Goal: Use online tool/utility: Utilize a website feature to perform a specific function

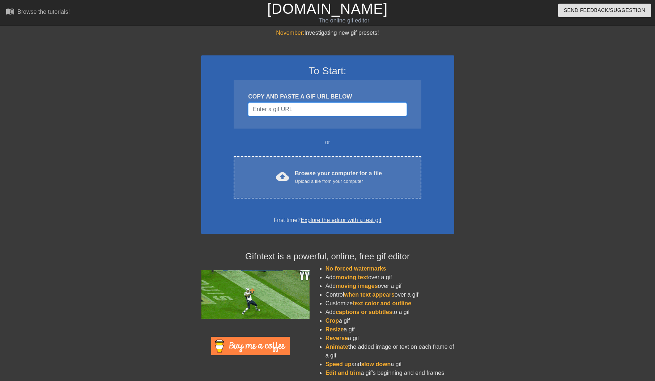
click at [286, 116] on input "Username" at bounding box center [327, 109] width 158 height 14
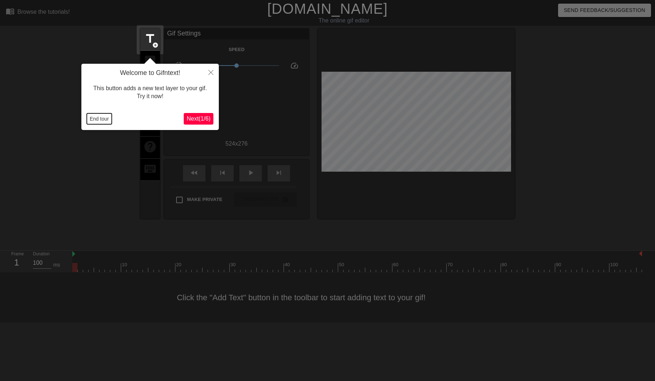
click at [101, 118] on button "End tour" at bounding box center [99, 118] width 25 height 11
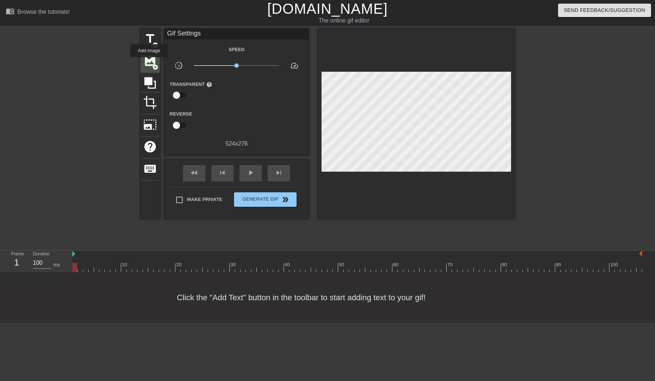
click at [149, 62] on span "image" at bounding box center [150, 61] width 14 height 14
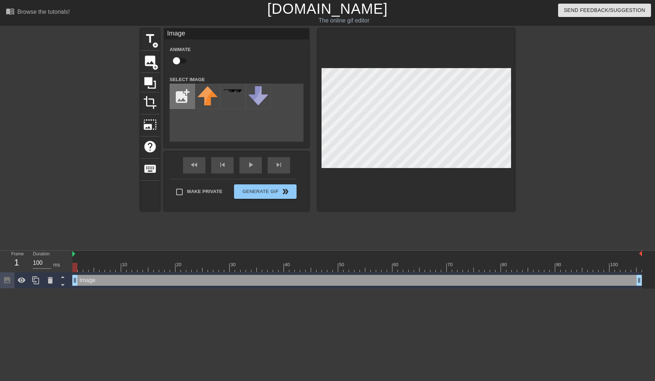
click at [177, 101] on input "file" at bounding box center [182, 96] width 25 height 25
type input "C:\fakepath\dlance_head.png"
click at [208, 105] on img at bounding box center [208, 99] width 20 height 27
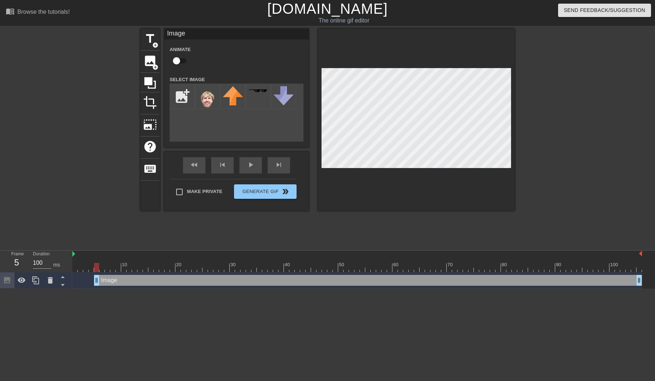
drag, startPoint x: 75, startPoint y: 282, endPoint x: 98, endPoint y: 282, distance: 22.8
click at [98, 282] on div "Image drag_handle drag_handle" at bounding box center [368, 280] width 548 height 11
drag, startPoint x: 96, startPoint y: 268, endPoint x: 73, endPoint y: 270, distance: 23.2
click at [73, 270] on div at bounding box center [74, 267] width 5 height 9
drag, startPoint x: 76, startPoint y: 267, endPoint x: 148, endPoint y: 270, distance: 72.4
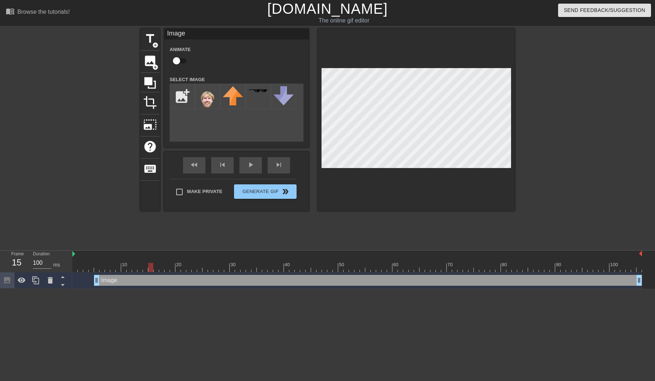
click at [148, 270] on div at bounding box center [150, 267] width 5 height 9
drag, startPoint x: 97, startPoint y: 283, endPoint x: 153, endPoint y: 285, distance: 55.7
click at [153, 285] on div "Image drag_handle drag_handle" at bounding box center [395, 280] width 494 height 11
click at [180, 63] on input "checkbox" at bounding box center [176, 61] width 41 height 14
checkbox input "true"
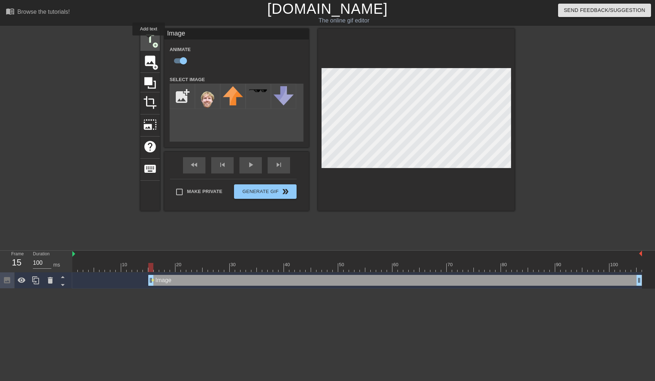
click at [149, 41] on span "title" at bounding box center [150, 39] width 14 height 14
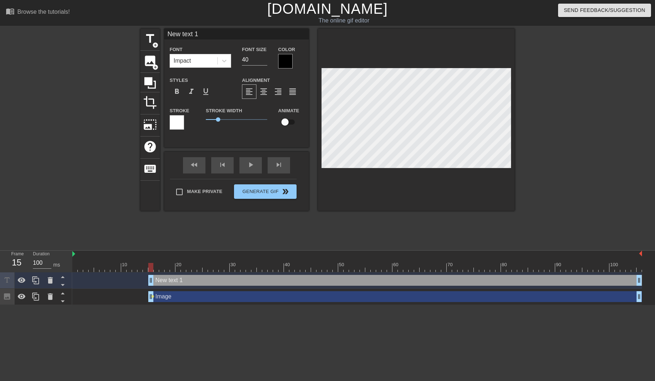
scroll to position [0, 1]
type input "D"
type textarea "DL"
type input "DLA"
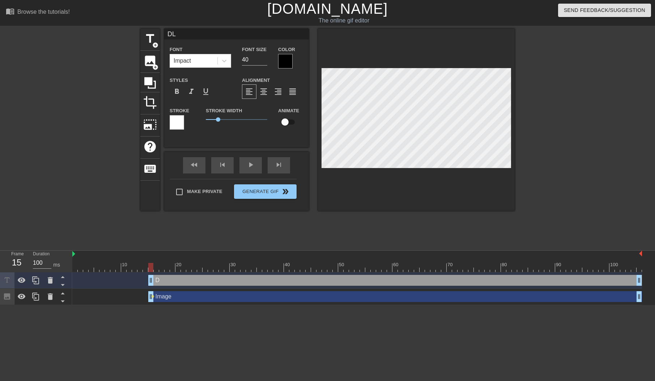
type textarea "DLA"
type input "DLAN"
type textarea "DLAN"
type input "DLANC"
type textarea "DLANC"
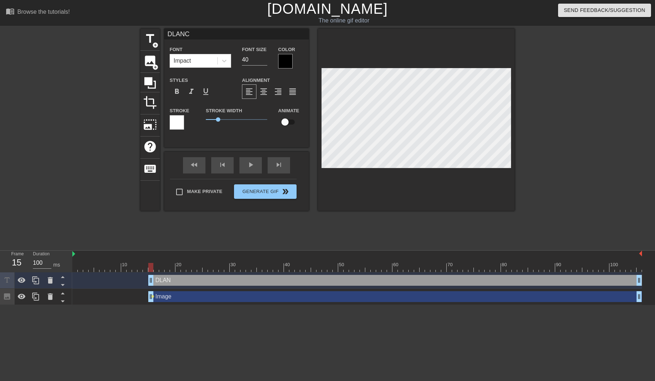
scroll to position [0, 1]
type input "DLANCE"
type textarea "DLANCE"
click at [290, 126] on input "checkbox" at bounding box center [284, 122] width 41 height 14
checkbox input "true"
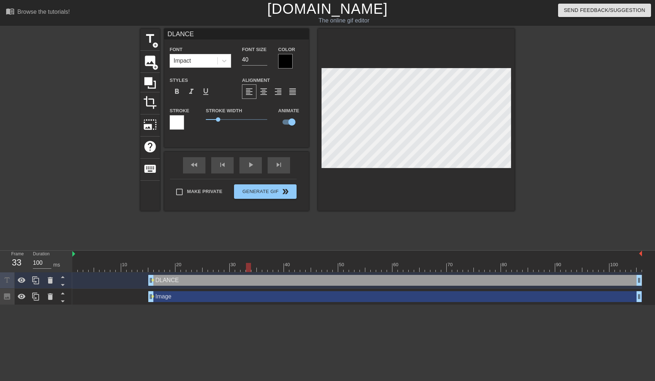
drag, startPoint x: 152, startPoint y: 267, endPoint x: 246, endPoint y: 273, distance: 95.0
click at [246, 273] on div "10 20 30 40 50 60 70 80 90 100 DLANCE drag_handle drag_handle lens Image drag_h…" at bounding box center [363, 277] width 583 height 54
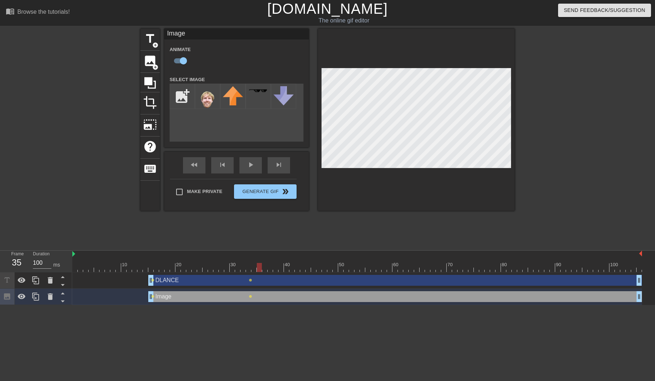
drag, startPoint x: 250, startPoint y: 266, endPoint x: 259, endPoint y: 267, distance: 9.1
click at [259, 267] on div at bounding box center [259, 267] width 5 height 9
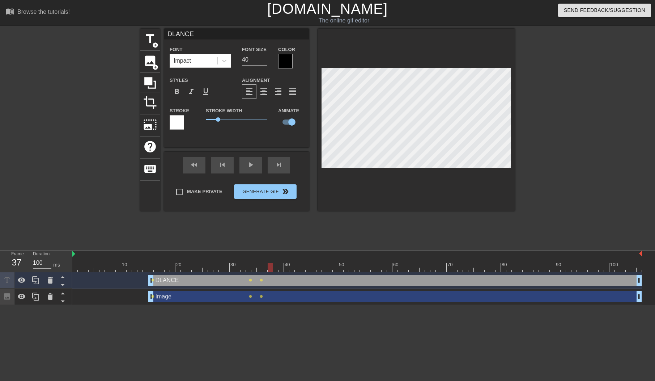
drag, startPoint x: 260, startPoint y: 267, endPoint x: 272, endPoint y: 268, distance: 12.3
click at [272, 268] on div at bounding box center [270, 267] width 5 height 9
drag, startPoint x: 271, startPoint y: 266, endPoint x: 280, endPoint y: 267, distance: 9.4
click at [280, 267] on div at bounding box center [281, 267] width 5 height 9
click at [531, 175] on div "title add_circle image add_circle crop photo_size_select_large help keyboard DL…" at bounding box center [327, 137] width 655 height 217
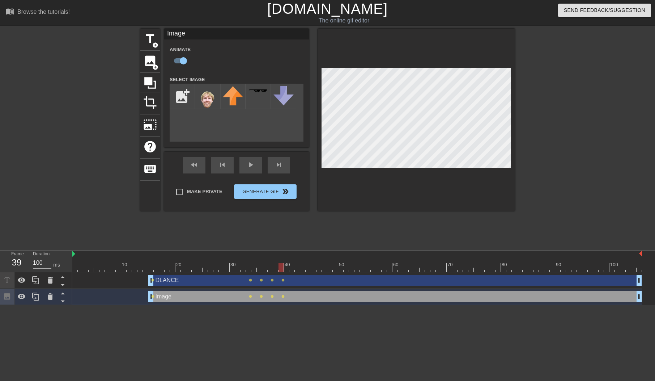
click at [530, 122] on div "title add_circle image add_circle crop photo_size_select_large help keyboard Im…" at bounding box center [327, 137] width 655 height 217
drag, startPoint x: 282, startPoint y: 268, endPoint x: 355, endPoint y: 270, distance: 73.8
click at [355, 270] on div at bounding box center [357, 267] width 5 height 9
click at [508, 168] on div at bounding box center [416, 120] width 197 height 182
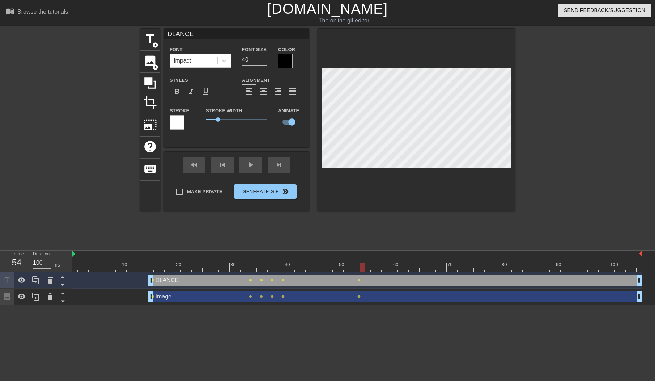
drag, startPoint x: 358, startPoint y: 267, endPoint x: 369, endPoint y: 259, distance: 13.2
click at [364, 267] on div at bounding box center [362, 267] width 5 height 9
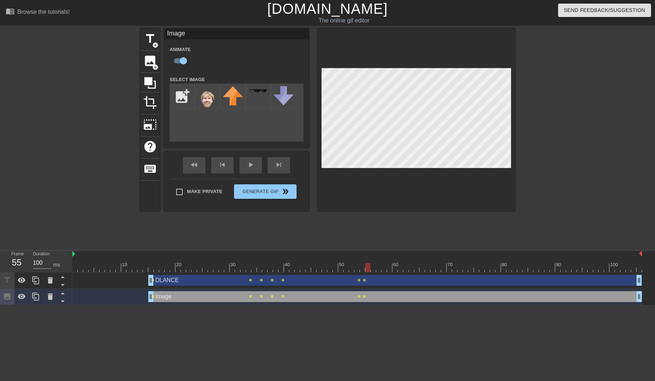
drag, startPoint x: 363, startPoint y: 270, endPoint x: 369, endPoint y: 270, distance: 6.2
click at [369, 270] on div at bounding box center [367, 267] width 5 height 9
drag, startPoint x: 369, startPoint y: 268, endPoint x: 413, endPoint y: 221, distance: 63.7
click at [376, 268] on div at bounding box center [378, 267] width 5 height 9
drag, startPoint x: 378, startPoint y: 268, endPoint x: 391, endPoint y: 268, distance: 12.3
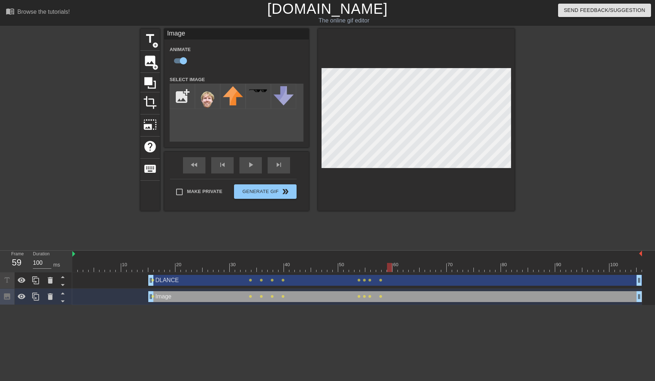
click at [391, 268] on div at bounding box center [389, 267] width 5 height 9
drag, startPoint x: 391, startPoint y: 270, endPoint x: 397, endPoint y: 270, distance: 5.8
click at [397, 270] on div at bounding box center [395, 267] width 5 height 9
drag, startPoint x: 396, startPoint y: 268, endPoint x: 400, endPoint y: 268, distance: 4.0
click at [400, 268] on div at bounding box center [400, 267] width 5 height 9
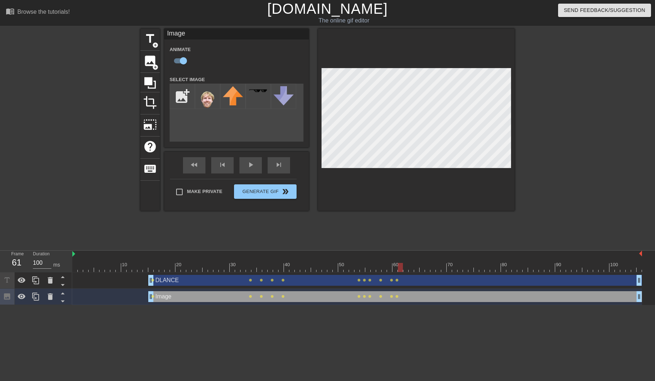
click at [400, 268] on div at bounding box center [400, 267] width 5 height 9
drag, startPoint x: 401, startPoint y: 265, endPoint x: 406, endPoint y: 266, distance: 4.8
click at [406, 266] on div at bounding box center [405, 267] width 5 height 9
drag, startPoint x: 407, startPoint y: 267, endPoint x: 418, endPoint y: 269, distance: 11.7
click at [418, 269] on div at bounding box center [416, 267] width 5 height 9
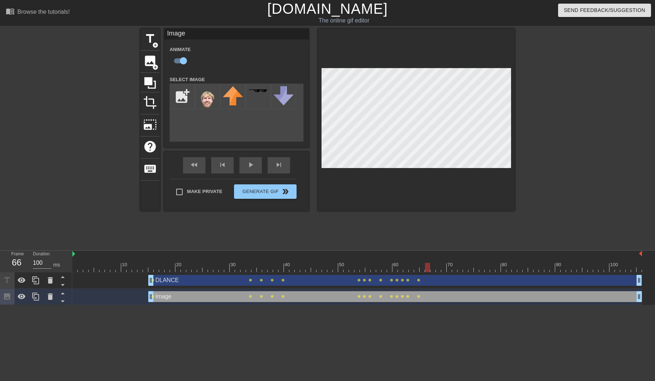
drag, startPoint x: 417, startPoint y: 269, endPoint x: 427, endPoint y: 270, distance: 10.2
click at [427, 270] on div at bounding box center [427, 267] width 5 height 9
drag, startPoint x: 428, startPoint y: 267, endPoint x: 460, endPoint y: 230, distance: 48.7
click at [437, 267] on div at bounding box center [438, 267] width 5 height 9
drag, startPoint x: 439, startPoint y: 268, endPoint x: 452, endPoint y: 269, distance: 12.3
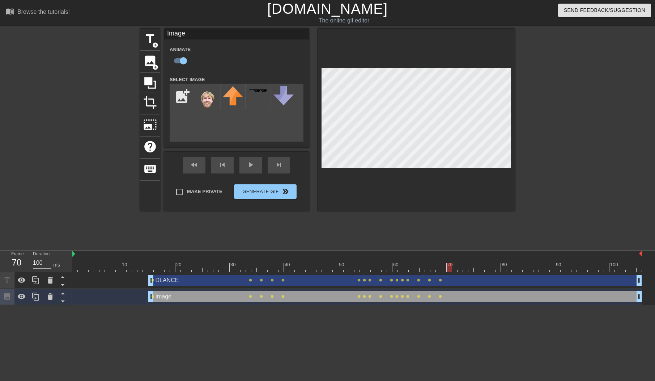
click at [452, 269] on div at bounding box center [449, 267] width 5 height 9
drag, startPoint x: 450, startPoint y: 266, endPoint x: 462, endPoint y: 267, distance: 12.0
click at [462, 267] on div at bounding box center [460, 267] width 5 height 9
drag, startPoint x: 461, startPoint y: 268, endPoint x: 485, endPoint y: 270, distance: 24.3
click at [485, 270] on div at bounding box center [487, 267] width 5 height 9
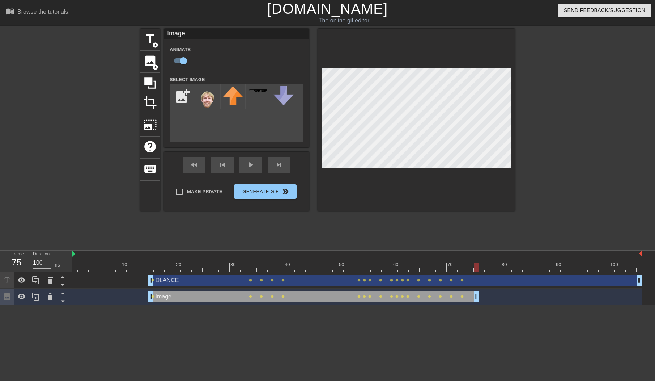
drag, startPoint x: 642, startPoint y: 298, endPoint x: 481, endPoint y: 304, distance: 161.1
click at [481, 304] on div "Image drag_handle drag_handle lens lens lens lens lens lens lens lens lens lens…" at bounding box center [357, 296] width 570 height 16
type input "100"
drag, startPoint x: 641, startPoint y: 281, endPoint x: 479, endPoint y: 285, distance: 161.8
click at [479, 285] on div "DLANCE drag_handle drag_handle" at bounding box center [313, 280] width 331 height 11
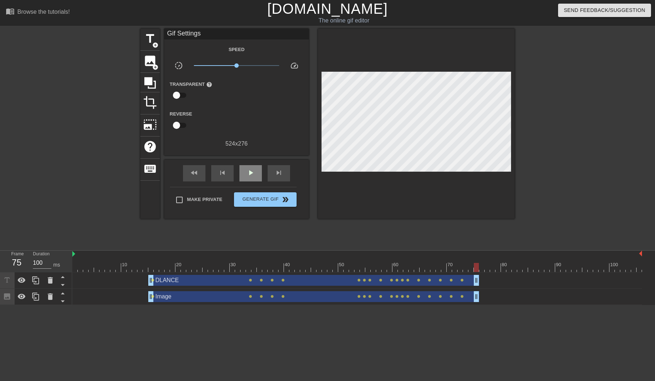
click at [254, 166] on div "fast_rewind skip_previous play_arrow skip_next" at bounding box center [237, 173] width 118 height 27
click at [254, 176] on span "play_arrow" at bounding box center [250, 172] width 9 height 9
click at [253, 177] on span "pause" at bounding box center [250, 172] width 9 height 9
drag, startPoint x: 602, startPoint y: 270, endPoint x: 573, endPoint y: 271, distance: 29.4
click at [577, 270] on div at bounding box center [579, 267] width 5 height 9
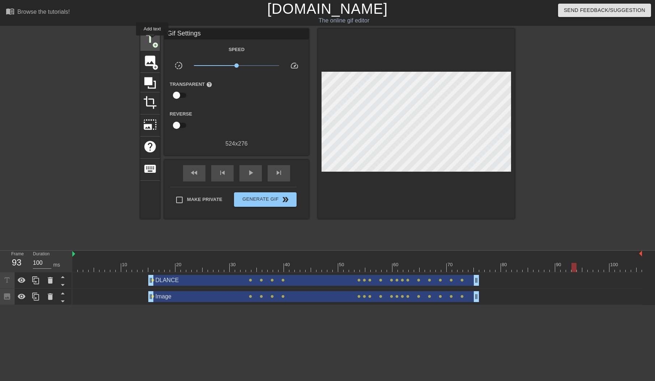
click at [153, 41] on span "title" at bounding box center [150, 39] width 14 height 14
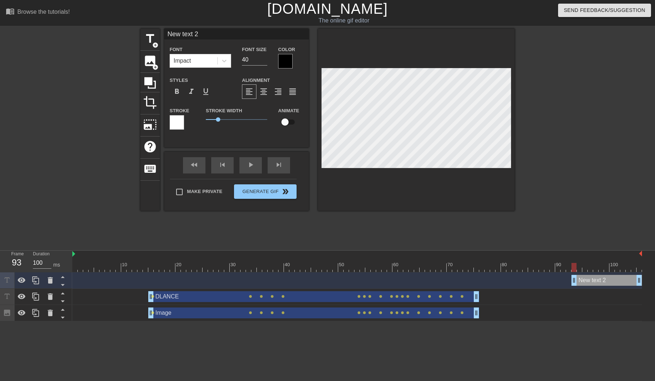
scroll to position [0, 1]
type input "S"
type textarea "S"
type input "SD"
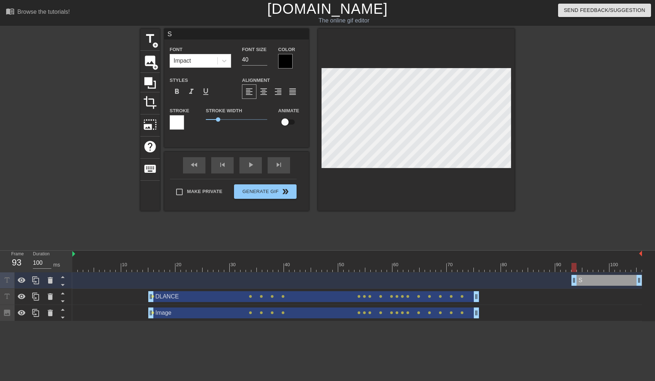
type textarea "SD"
type input "S"
type textarea "S"
type input "SH"
type textarea "SH"
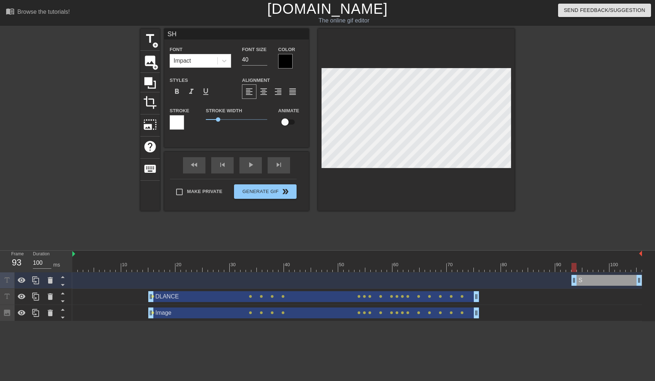
type input "SHE"
type textarea "SHEL"
type input "SHELD"
type textarea "SHELD"
type input "SHELDO"
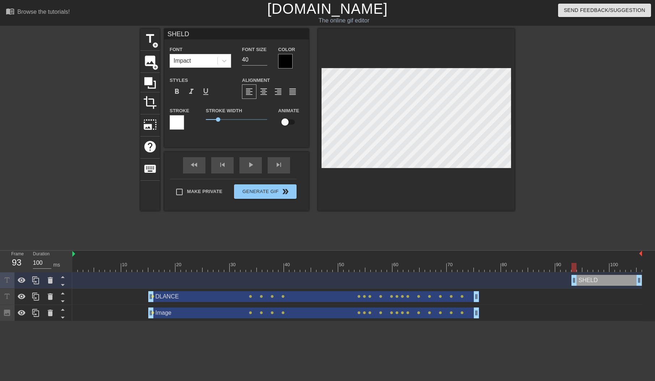
type textarea "SHELDO"
type input "[PERSON_NAME]"
type textarea "[PERSON_NAME]"
type input "[PERSON_NAME]!"
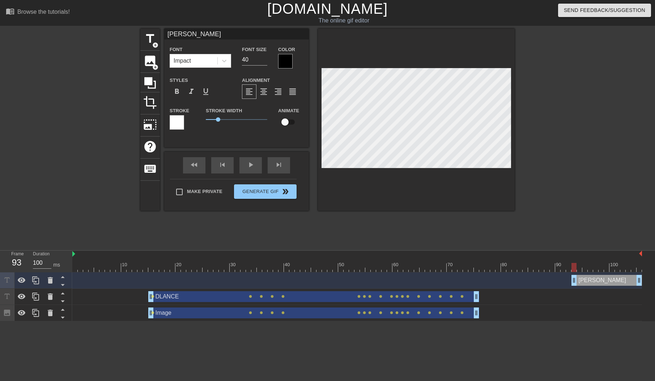
type textarea "[PERSON_NAME]!"
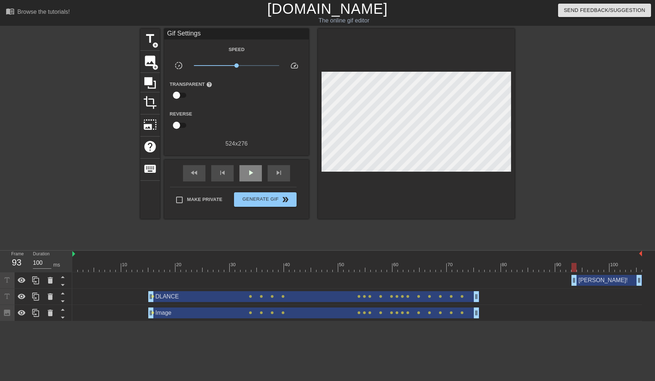
click at [247, 168] on div "fast_rewind skip_previous play_arrow skip_next" at bounding box center [237, 173] width 118 height 27
click at [255, 177] on span "play_arrow" at bounding box center [250, 172] width 9 height 9
type input "100"
click at [263, 204] on span "Generate Gif double_arrow" at bounding box center [265, 199] width 57 height 9
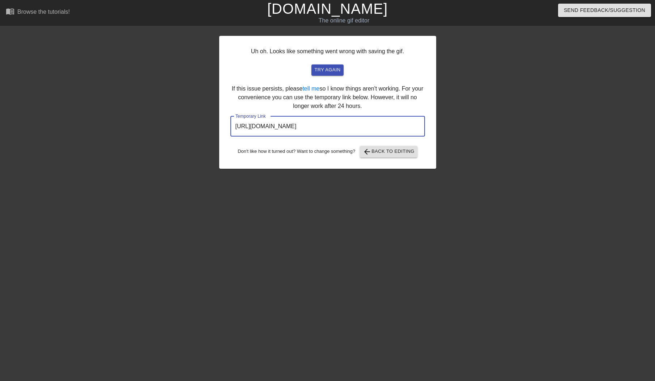
click at [272, 136] on input "[URL][DOMAIN_NAME]" at bounding box center [327, 126] width 195 height 20
